Goal: Task Accomplishment & Management: Use online tool/utility

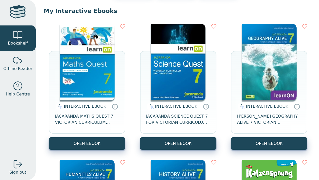
scroll to position [47, 0]
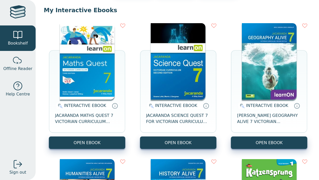
click at [263, 66] on img at bounding box center [269, 61] width 55 height 76
click at [254, 104] on span "INTERACTIVE EBOOK" at bounding box center [267, 105] width 42 height 5
click at [265, 98] on img at bounding box center [269, 61] width 55 height 76
